Goal: Task Accomplishment & Management: Manage account settings

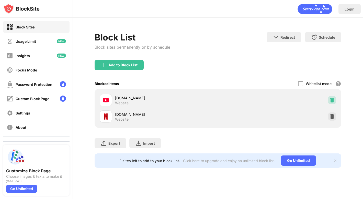
click at [333, 101] on img at bounding box center [332, 99] width 5 height 5
